Goal: Information Seeking & Learning: Learn about a topic

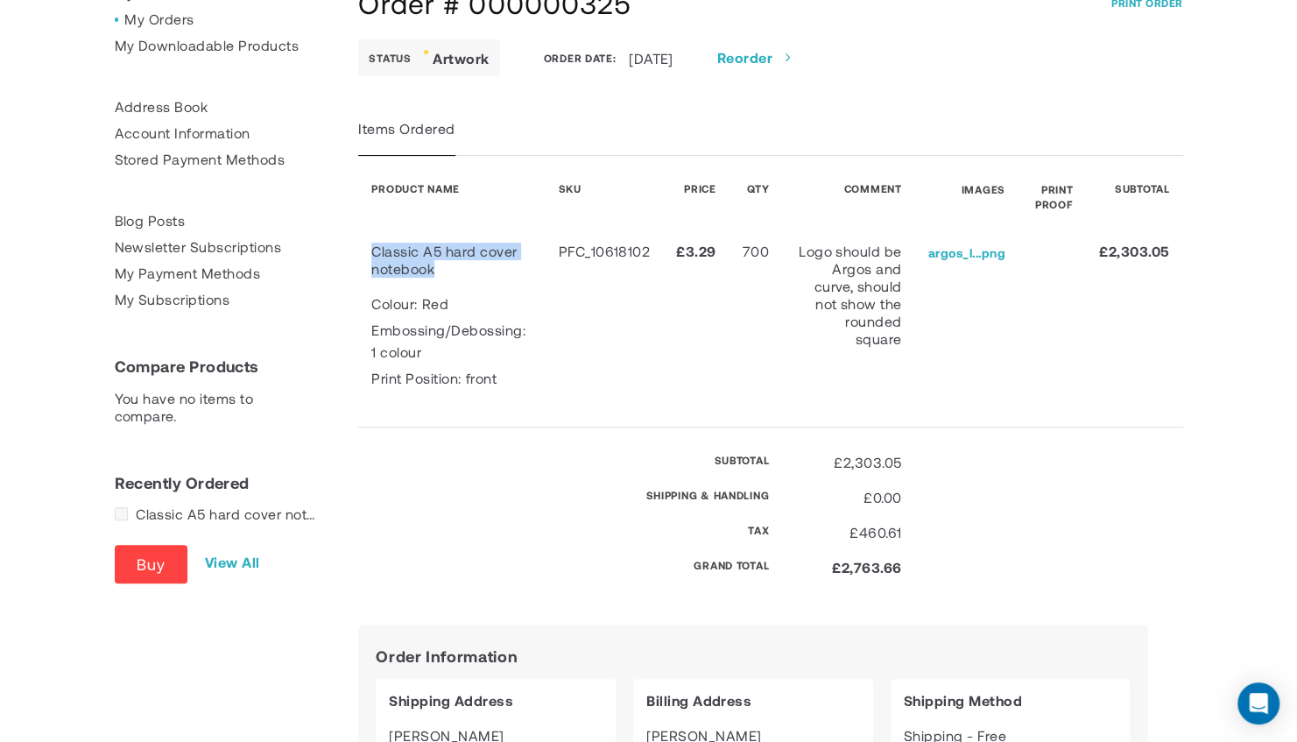
click at [374, 255] on td "Classic A5 hard cover notebook Colour Red Embossing/Debossing 1 colour Print Po…" at bounding box center [451, 324] width 186 height 207
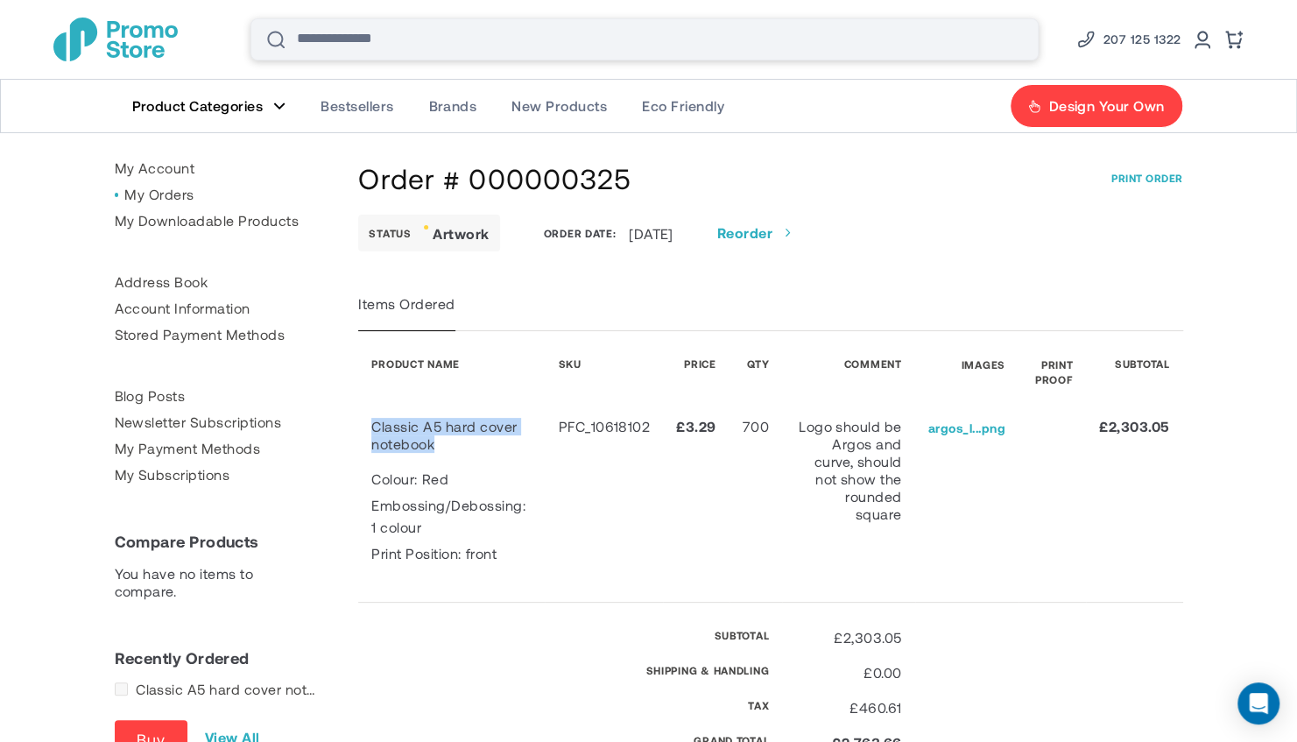
click at [522, 40] on input "Search" at bounding box center [644, 39] width 788 height 42
paste input "**********"
type input "**********"
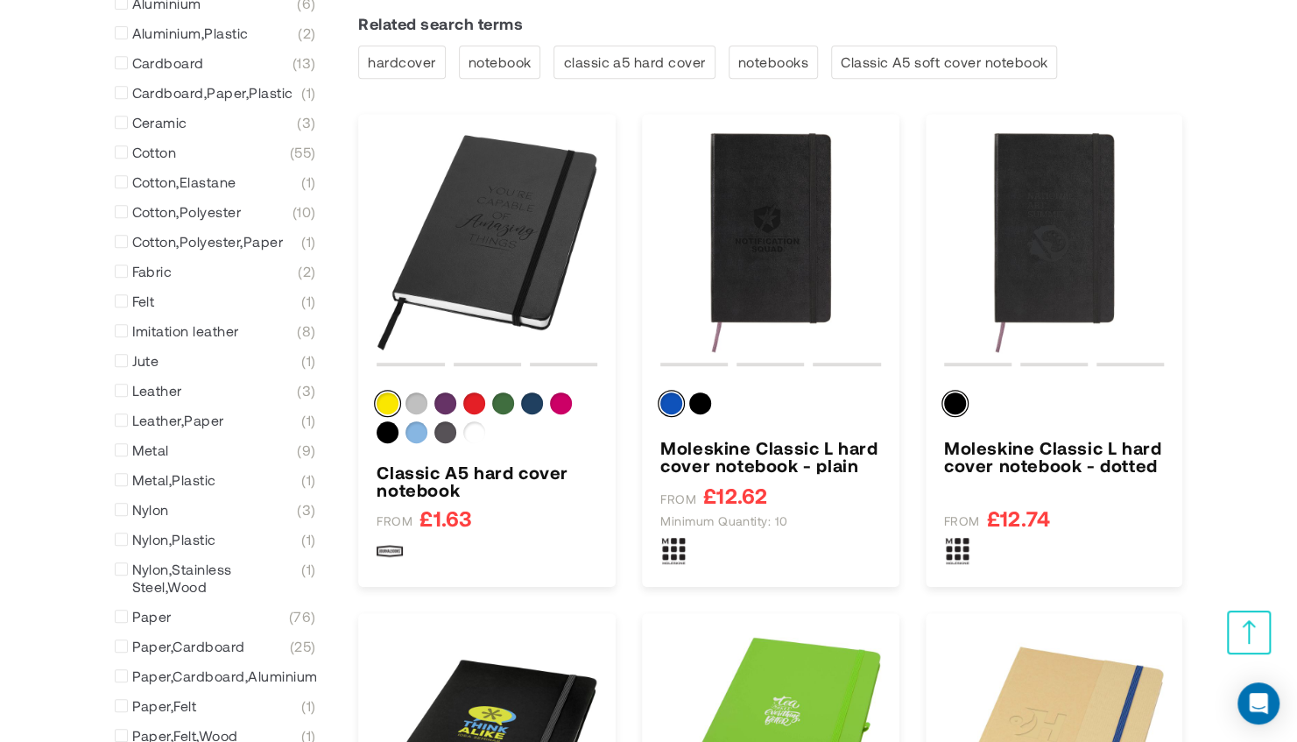
scroll to position [418, 0]
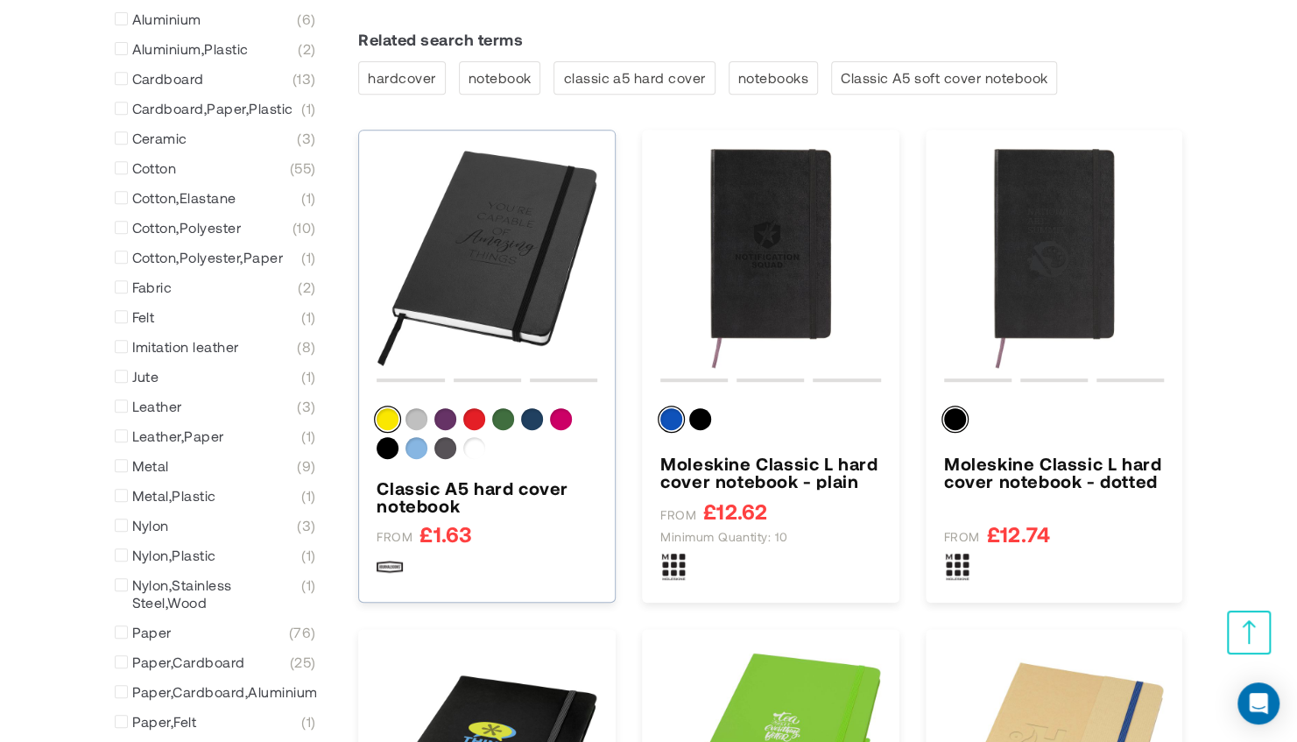
click at [536, 238] on img "Classic A5 hard cover notebook" at bounding box center [486, 258] width 221 height 221
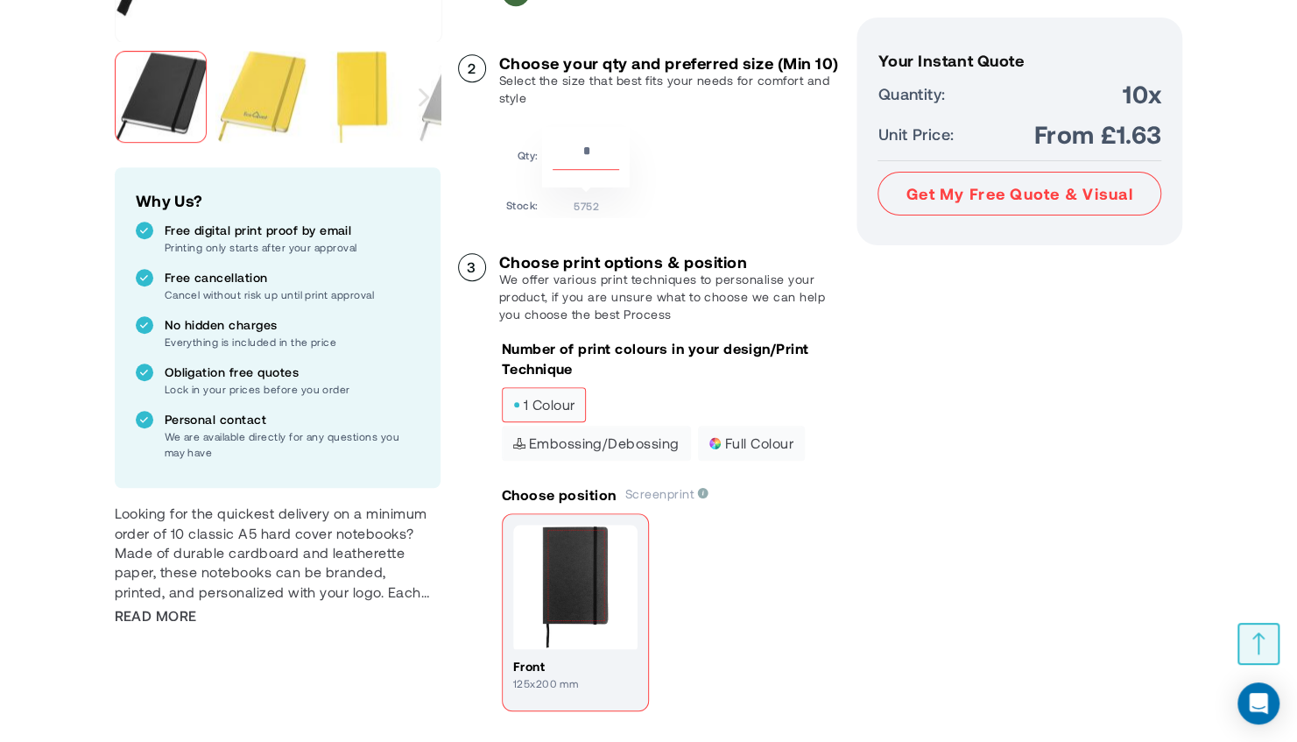
scroll to position [648, 0]
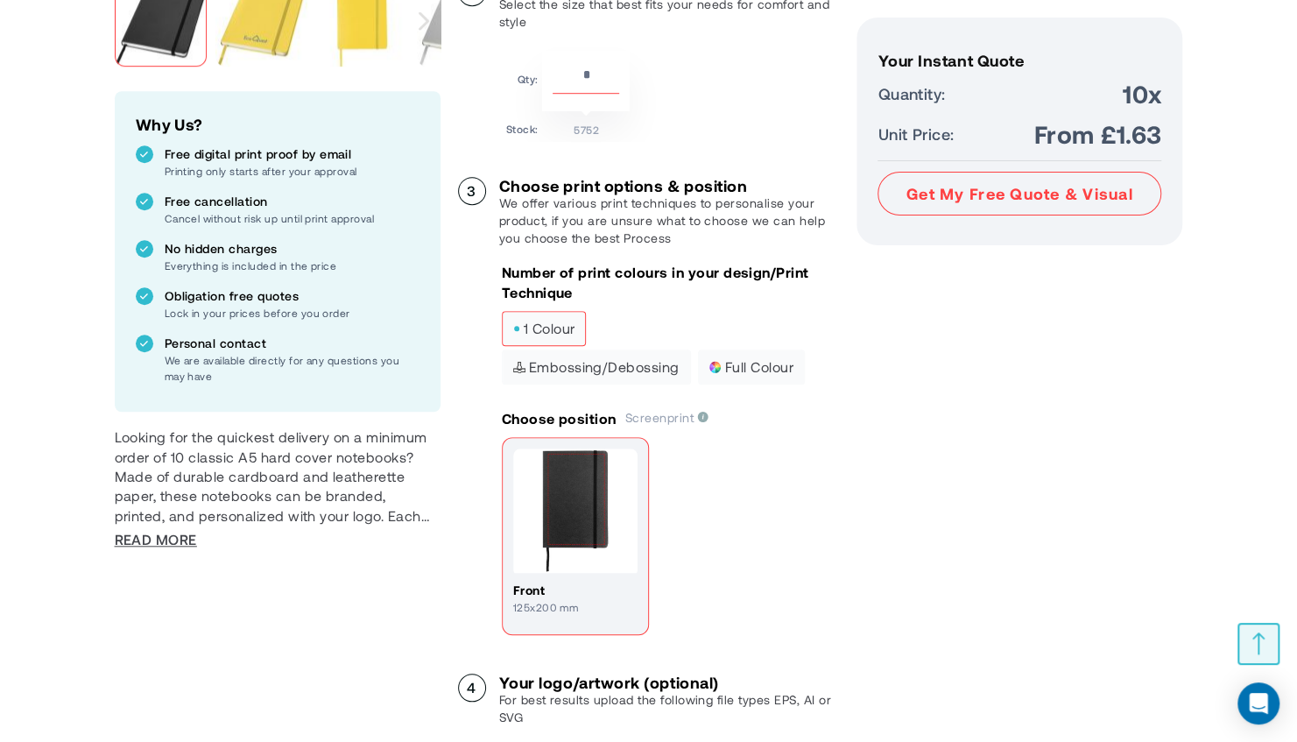
click at [187, 538] on span "Read More" at bounding box center [156, 539] width 82 height 19
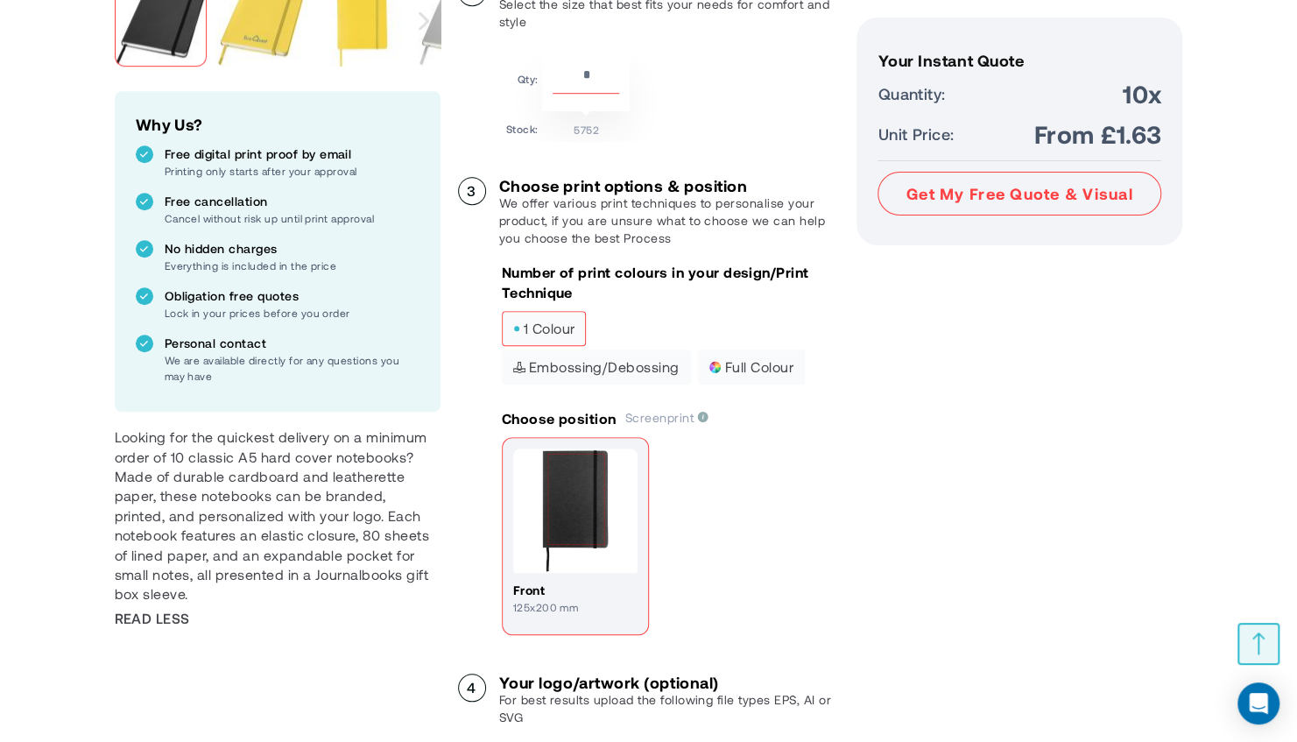
drag, startPoint x: 341, startPoint y: 513, endPoint x: 413, endPoint y: 585, distance: 101.5
click at [413, 585] on div "Looking for the quickest delivery on a minimum order of 10 classic A5 hard cove…" at bounding box center [278, 515] width 326 height 177
copy div "ach notebook features an elastic closure, 80 sheets of lined paper, and an expa…"
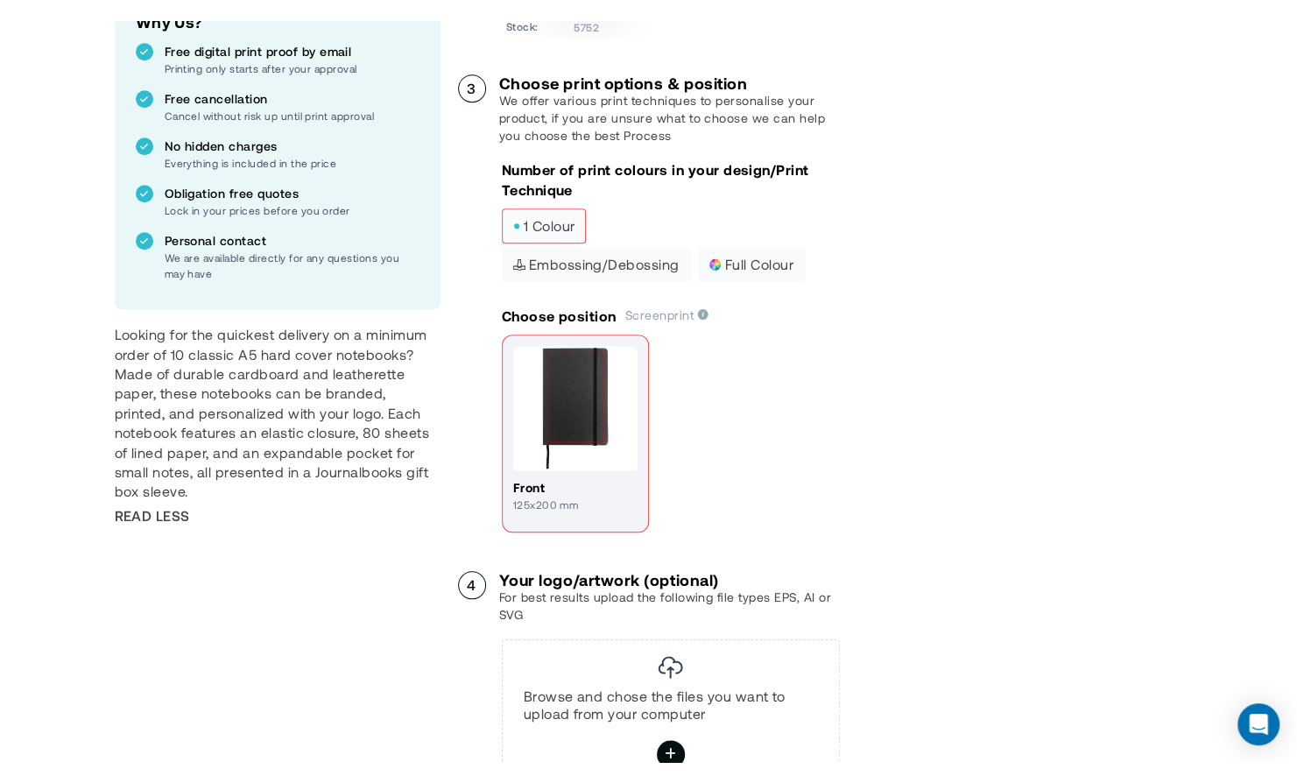
scroll to position [0, 0]
